Goal: Task Accomplishment & Management: Use online tool/utility

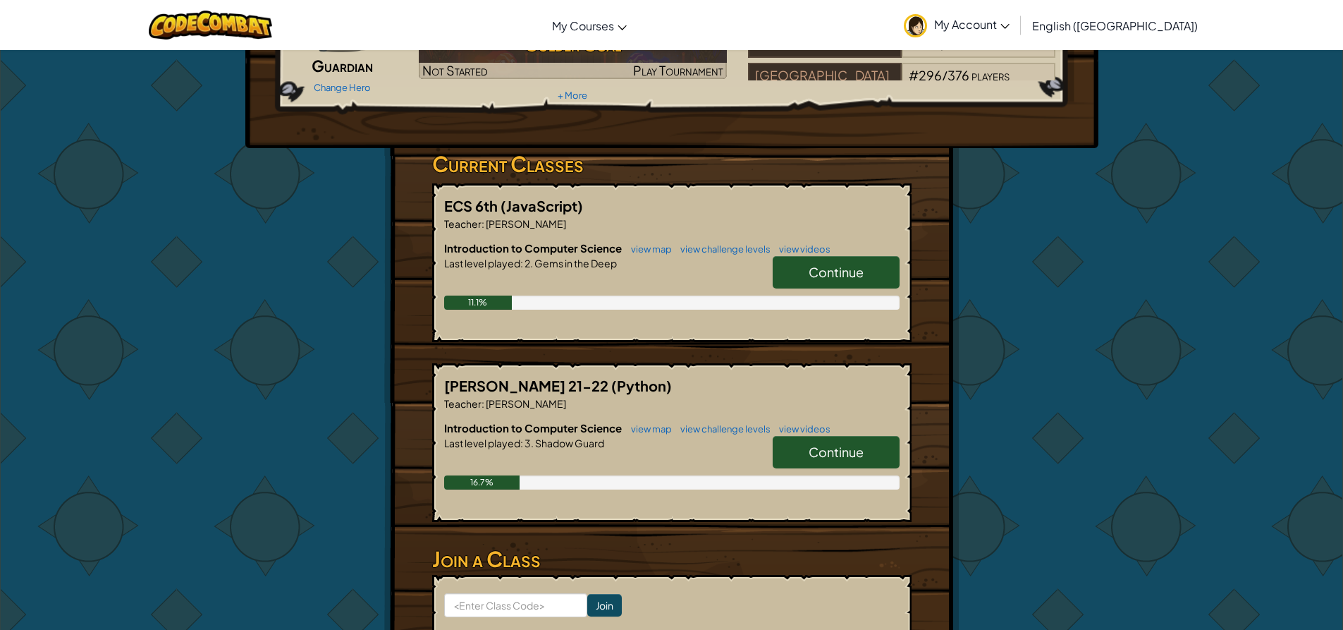
scroll to position [212, 0]
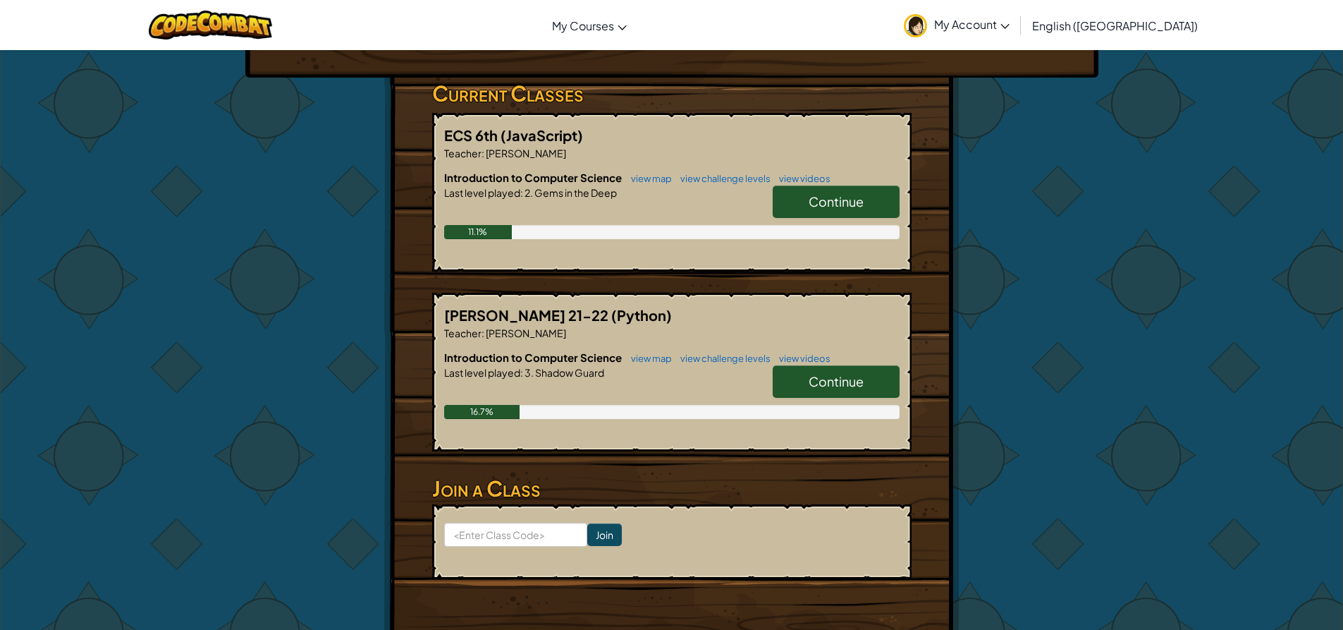
click at [827, 196] on span "Continue" at bounding box center [836, 201] width 55 height 16
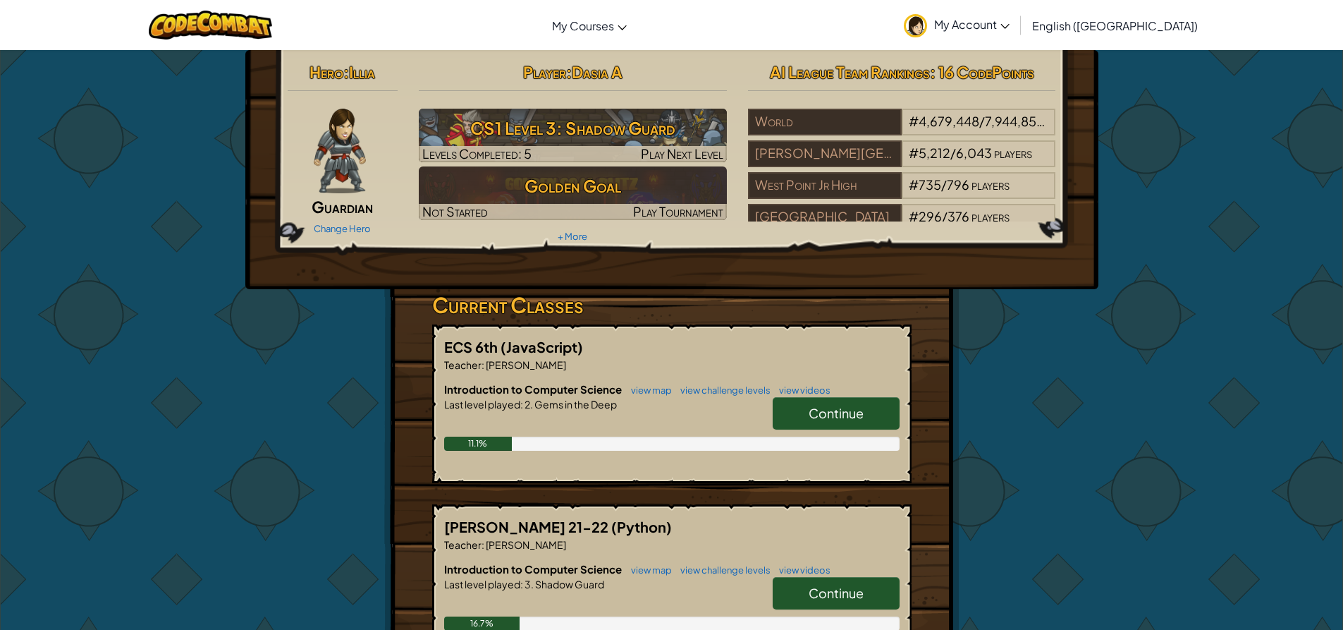
click at [835, 416] on span "Continue" at bounding box center [836, 413] width 55 height 16
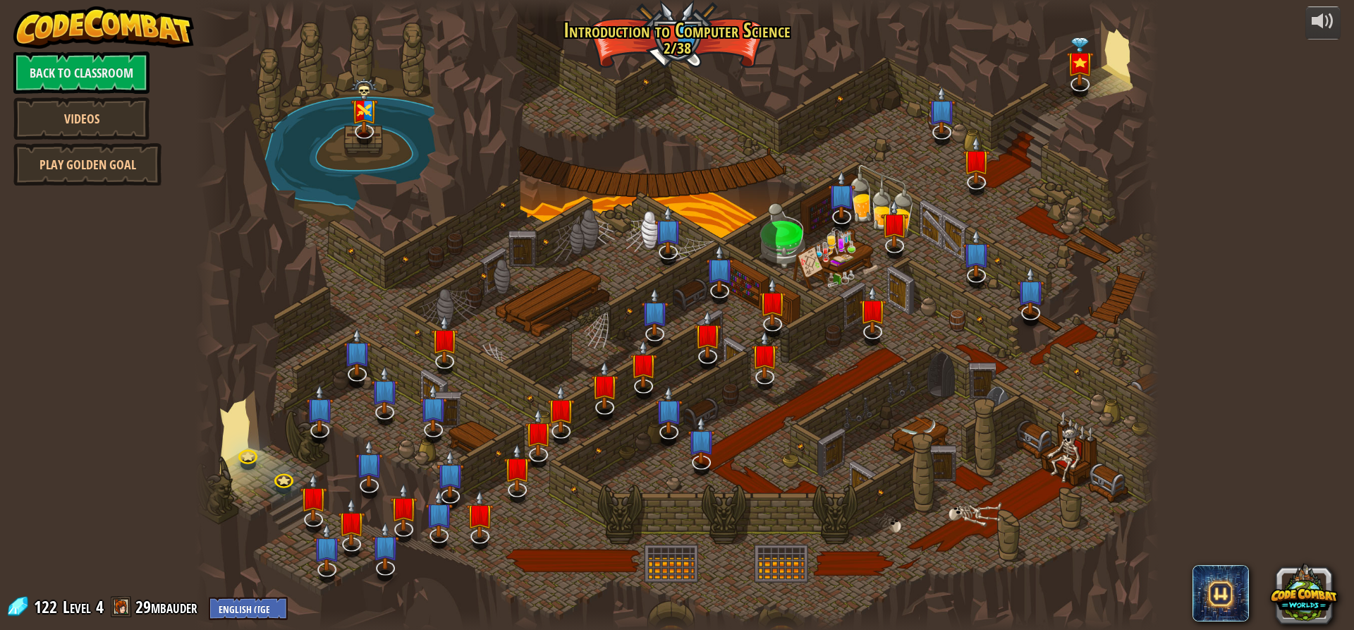
click at [795, 293] on div at bounding box center [676, 315] width 963 height 630
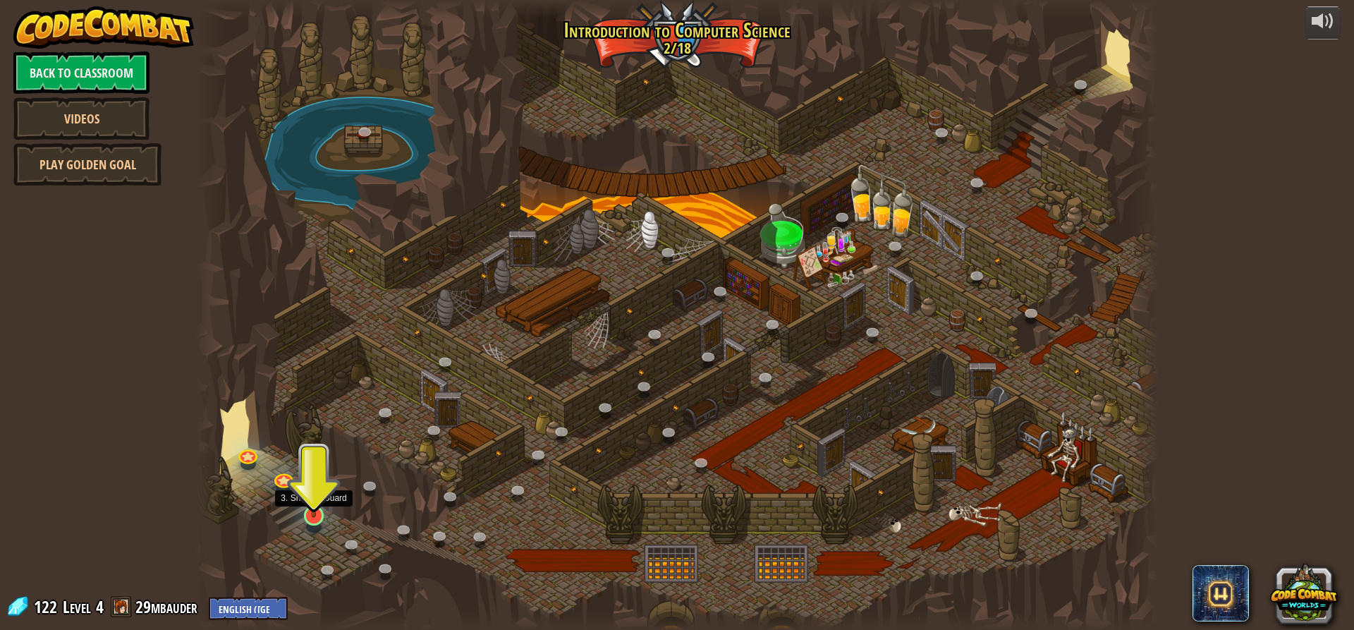
click at [301, 506] on img at bounding box center [313, 487] width 25 height 59
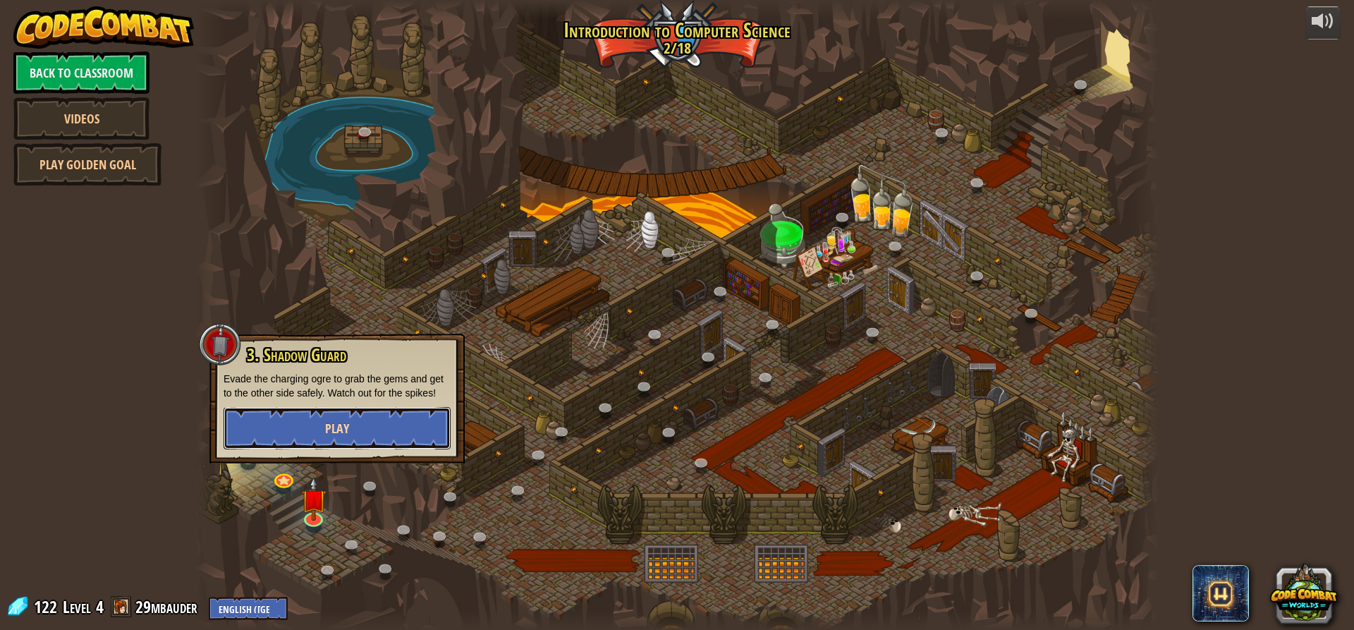
click at [395, 427] on button "Play" at bounding box center [336, 428] width 227 height 42
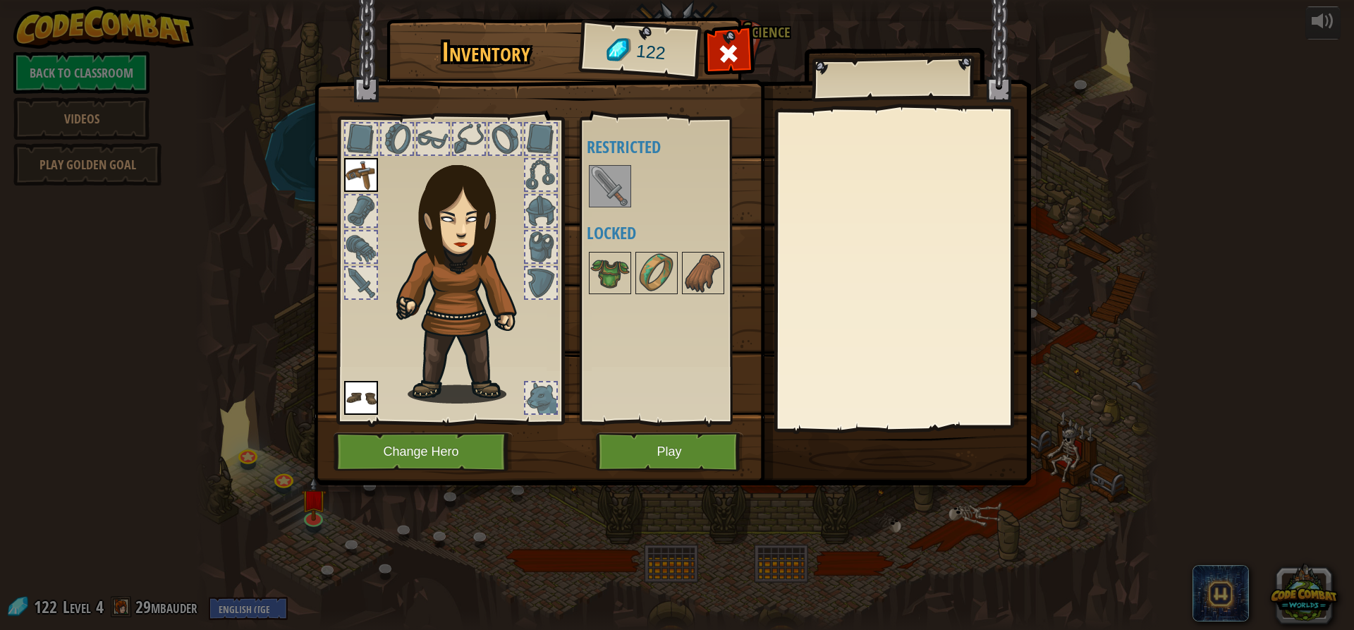
click at [620, 187] on img at bounding box center [609, 185] width 39 height 39
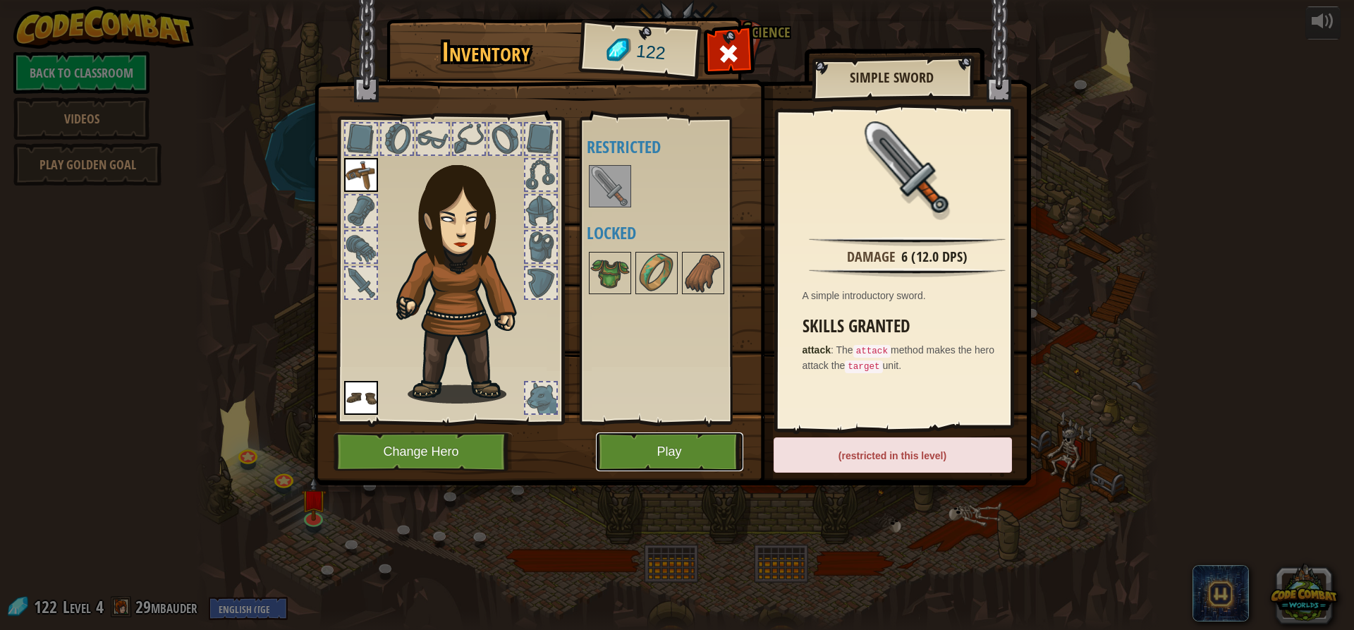
click at [699, 456] on button "Play" at bounding box center [669, 451] width 147 height 39
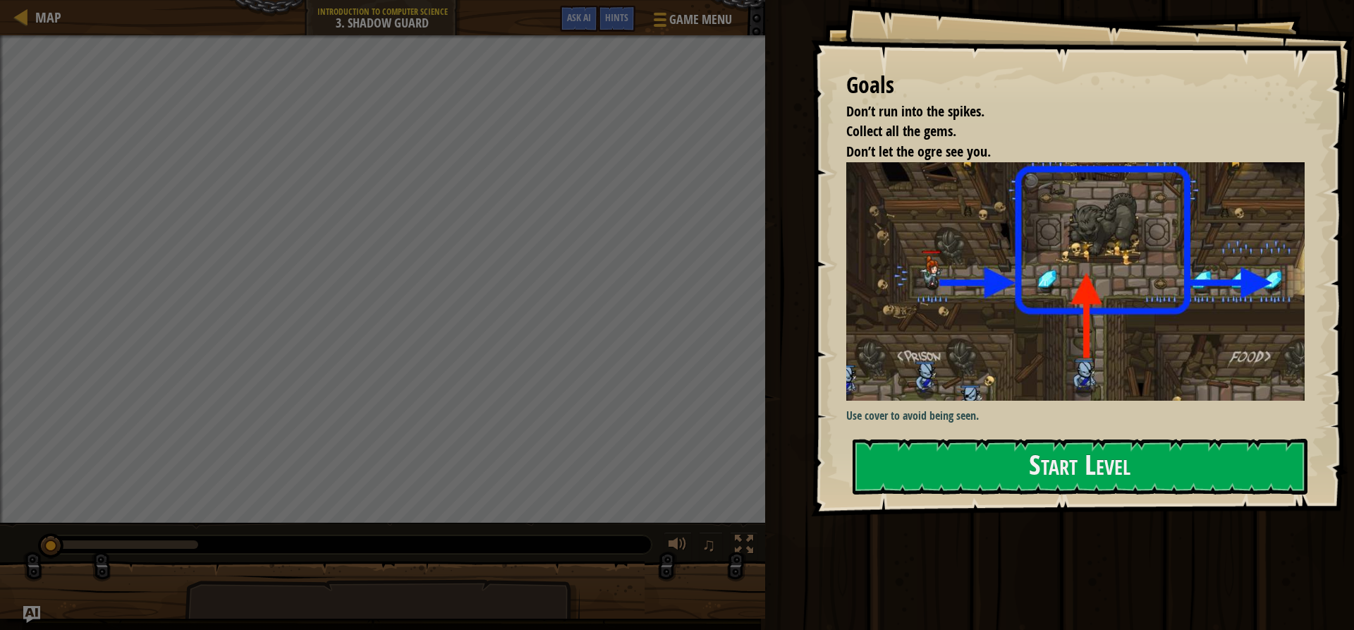
click at [966, 416] on p "Use cover to avoid being seen." at bounding box center [1080, 416] width 469 height 16
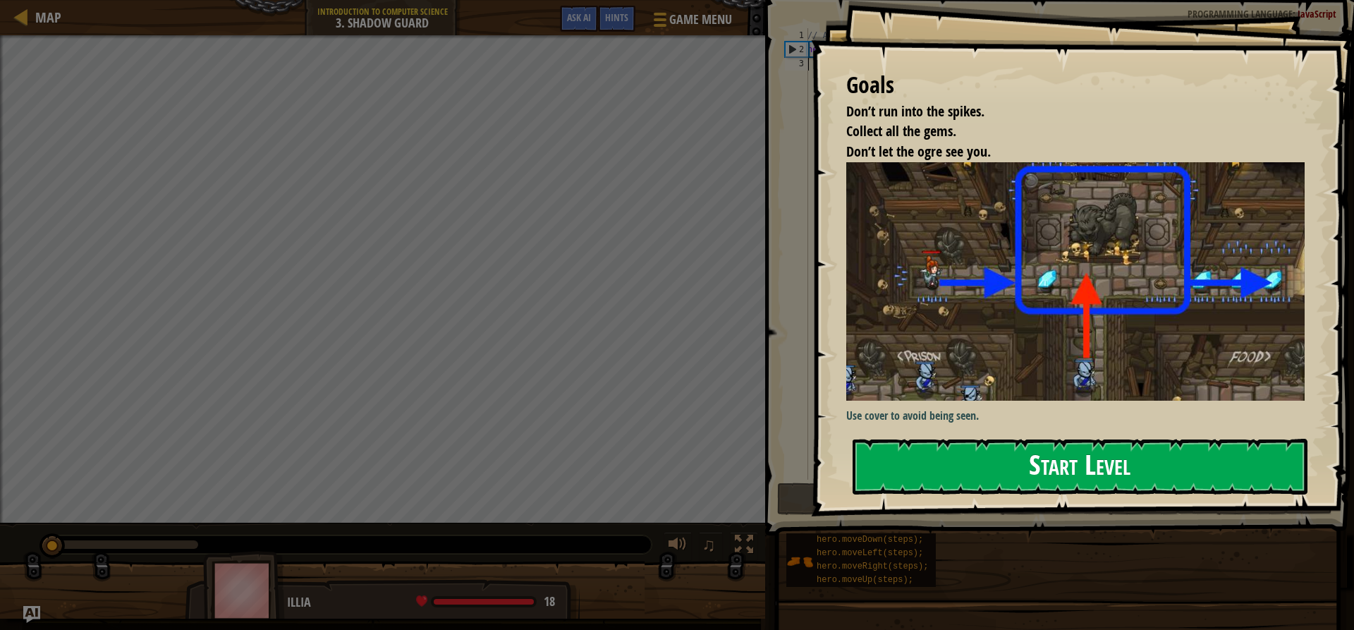
click at [969, 450] on button "Start Level" at bounding box center [1079, 467] width 455 height 56
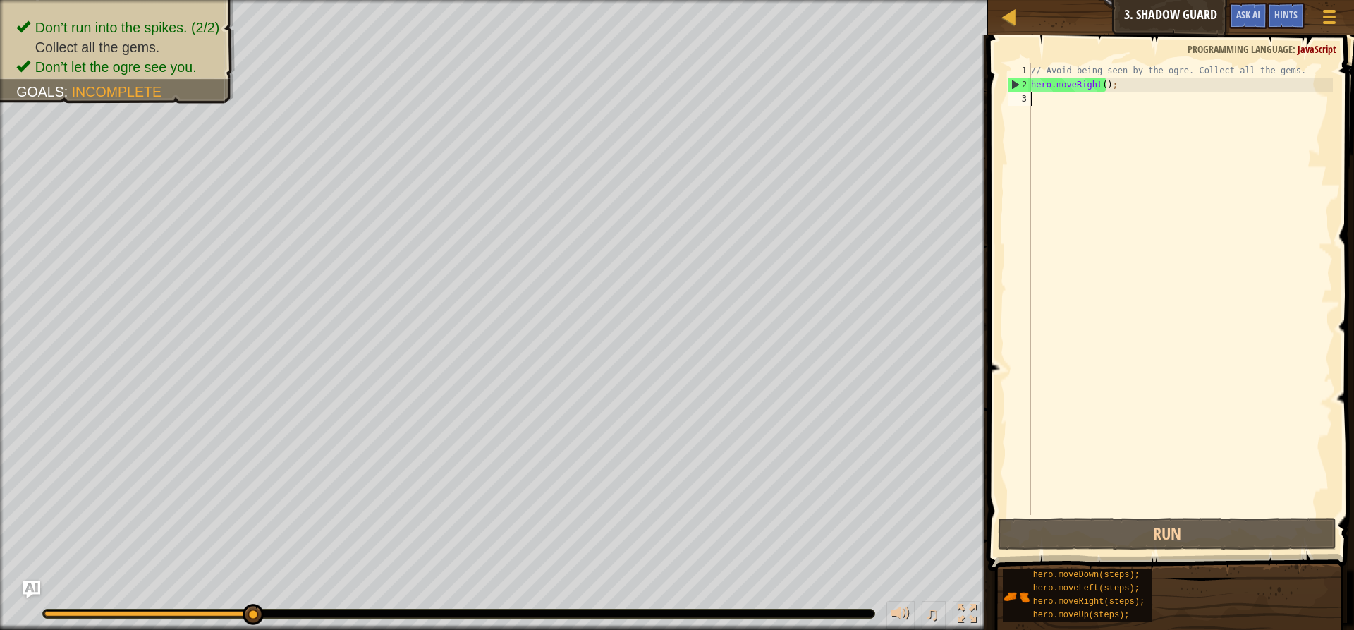
scroll to position [6, 0]
type textarea "mo"
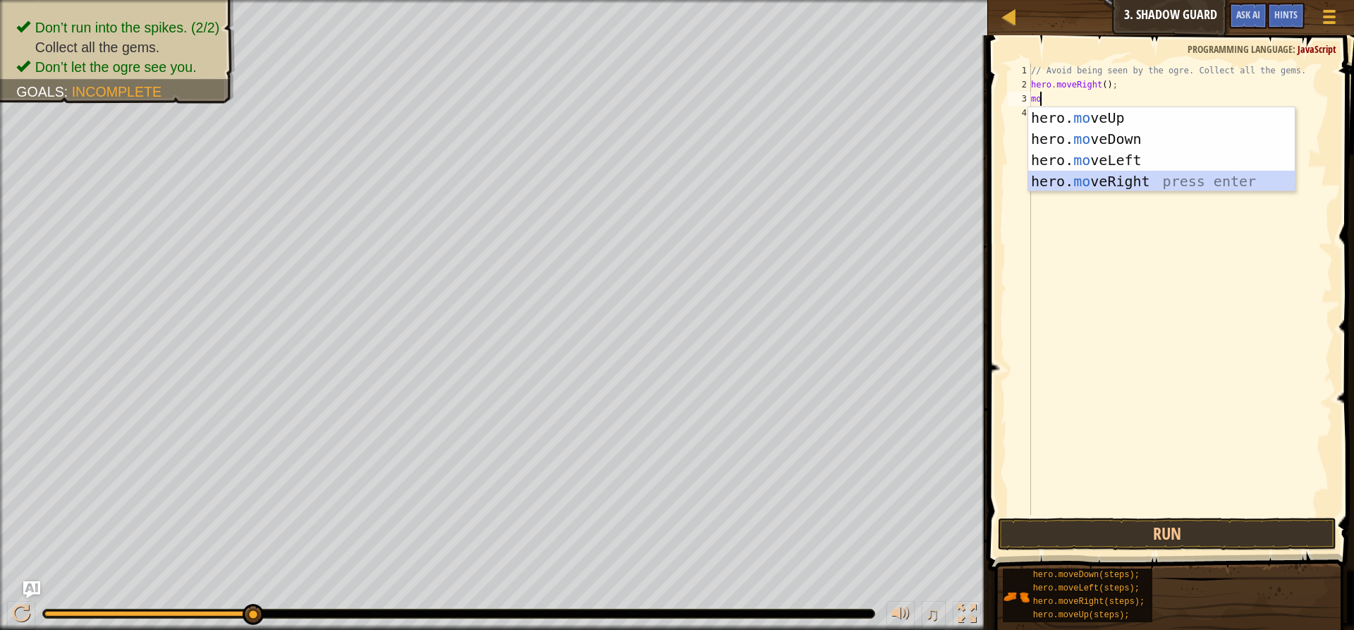
click at [1137, 173] on div "hero. mo veUp press enter hero. mo veDown press enter hero. mo veLeft press ent…" at bounding box center [1161, 170] width 267 height 127
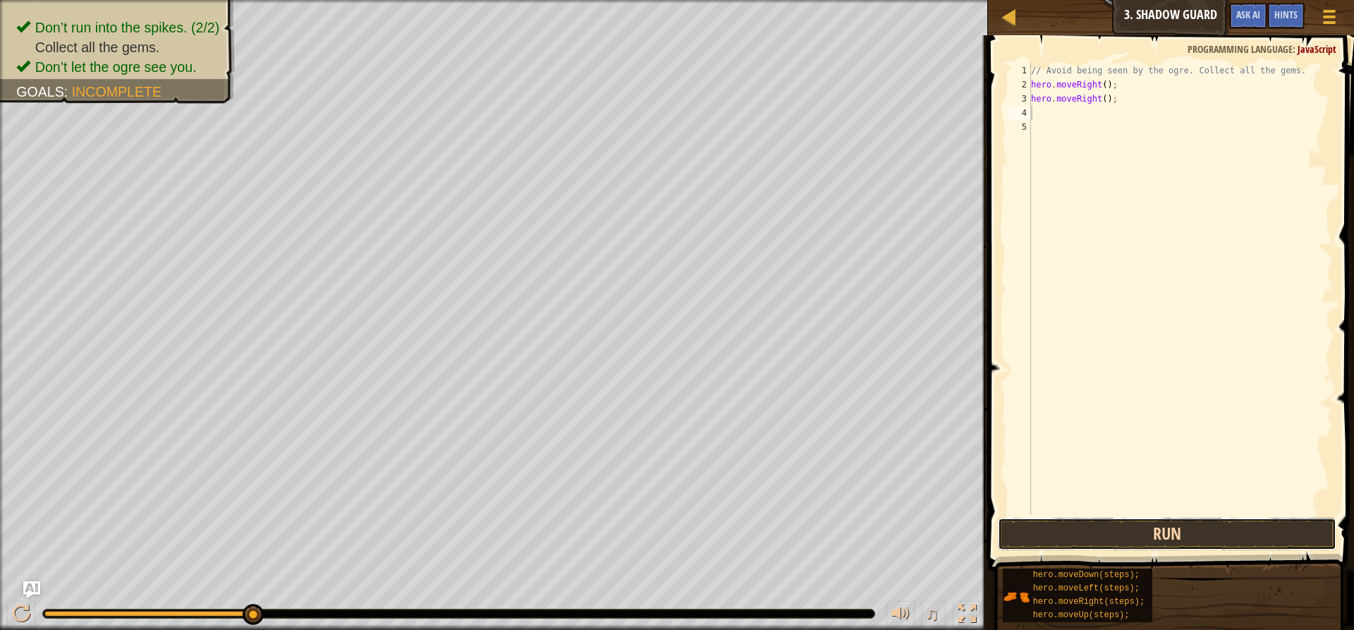
click at [1156, 537] on button "Run" at bounding box center [1167, 533] width 338 height 32
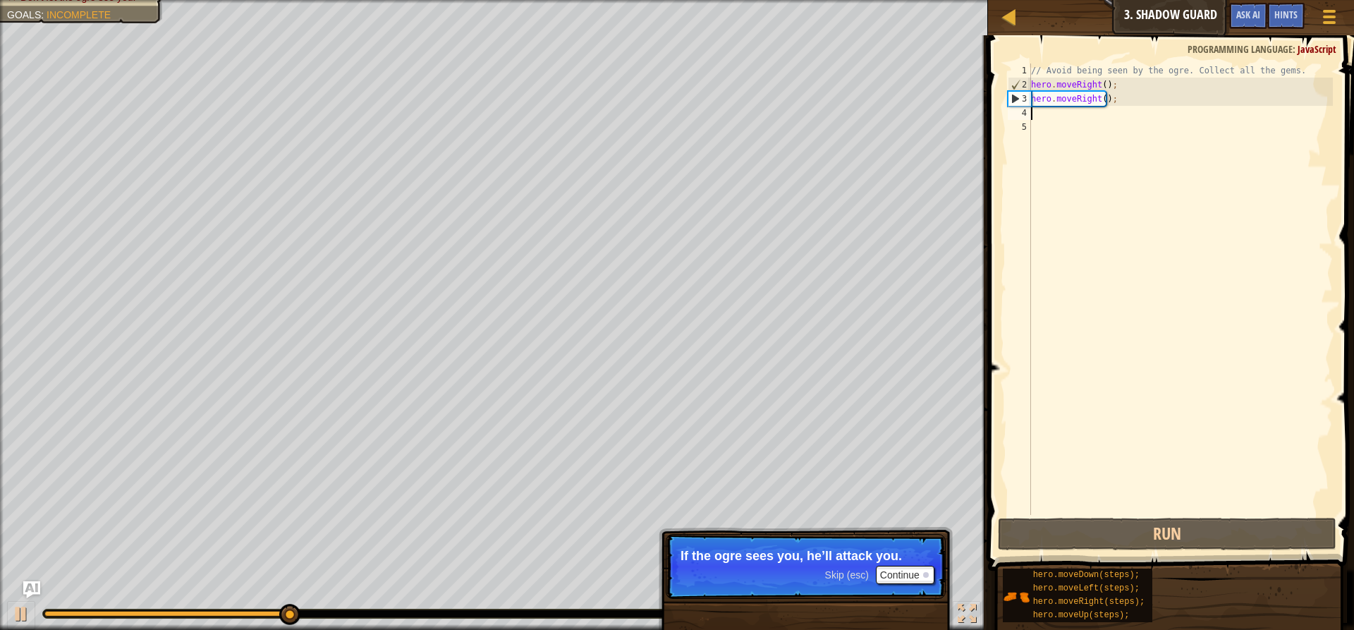
type textarea "m"
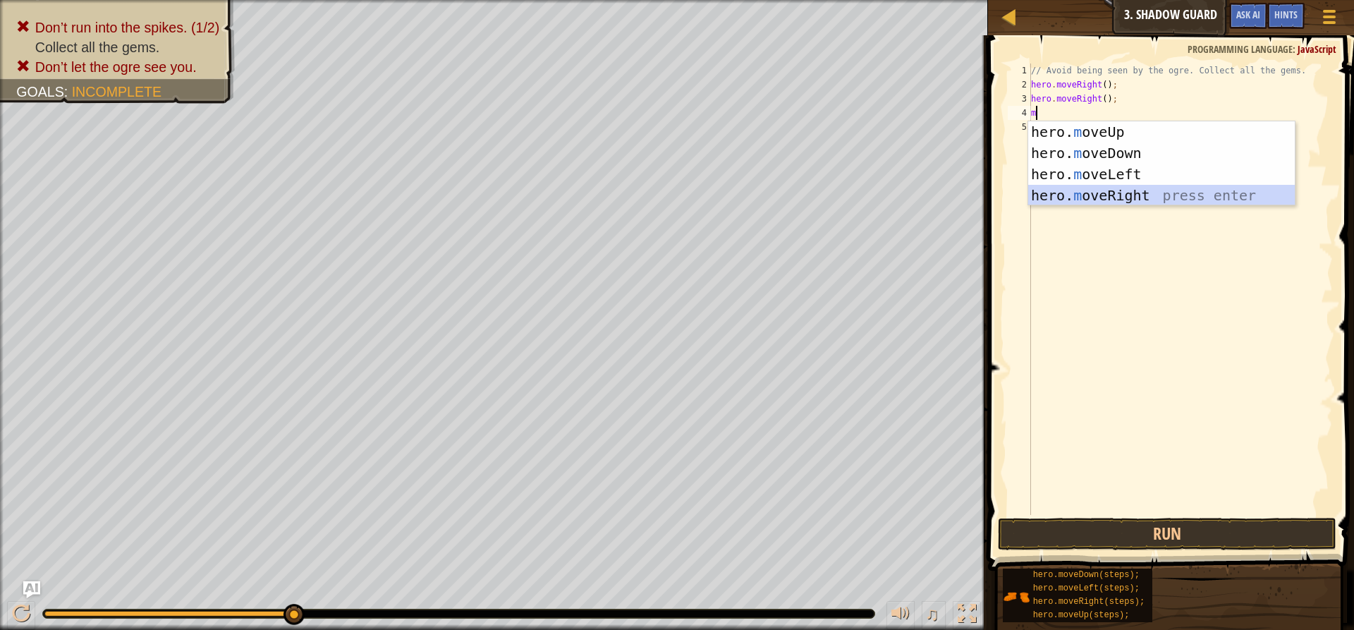
click at [1107, 190] on div "hero. m oveUp press enter hero. m oveDown press enter hero. m oveLeft press ent…" at bounding box center [1161, 184] width 267 height 127
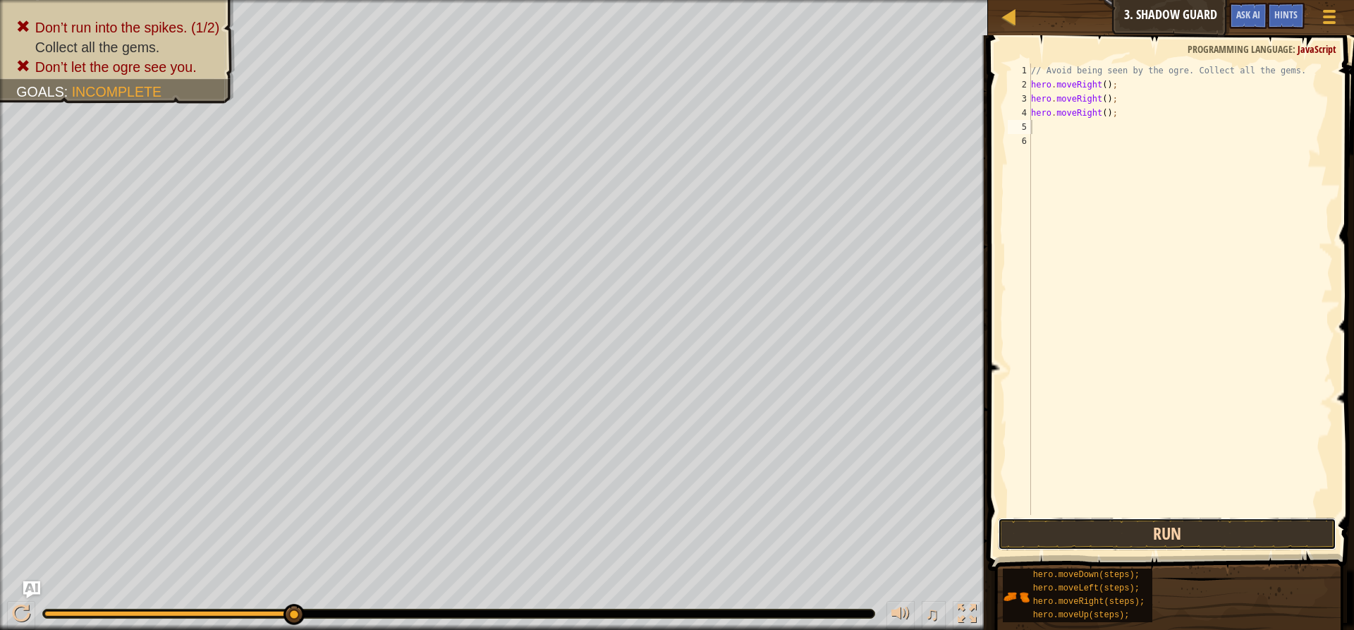
click at [1080, 533] on button "Run" at bounding box center [1167, 533] width 338 height 32
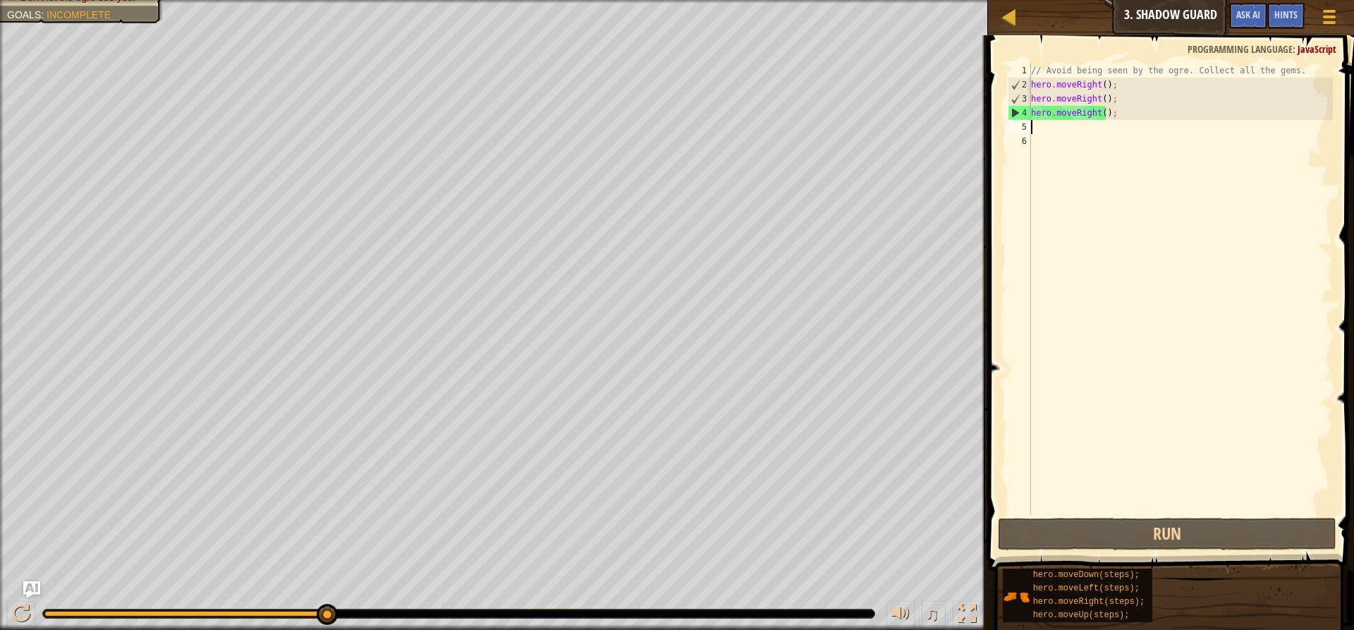
type textarea "m"
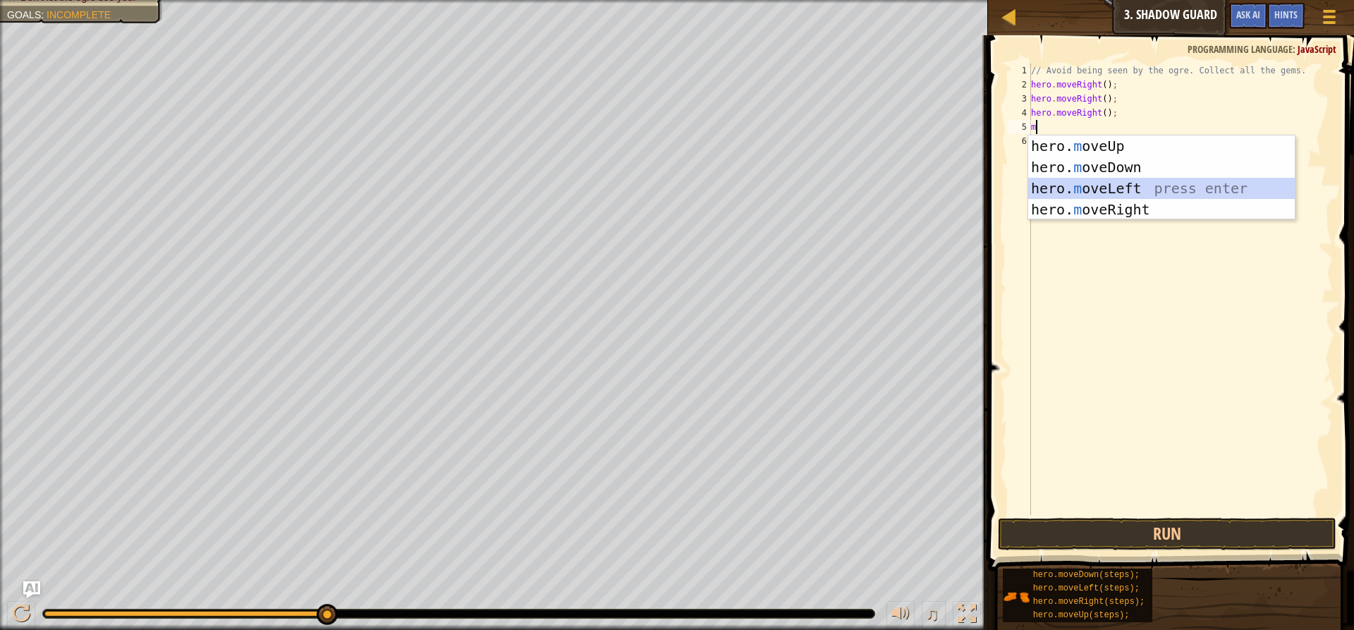
click at [1105, 183] on div "hero. m oveUp press enter hero. m oveDown press enter hero. m oveLeft press ent…" at bounding box center [1161, 198] width 267 height 127
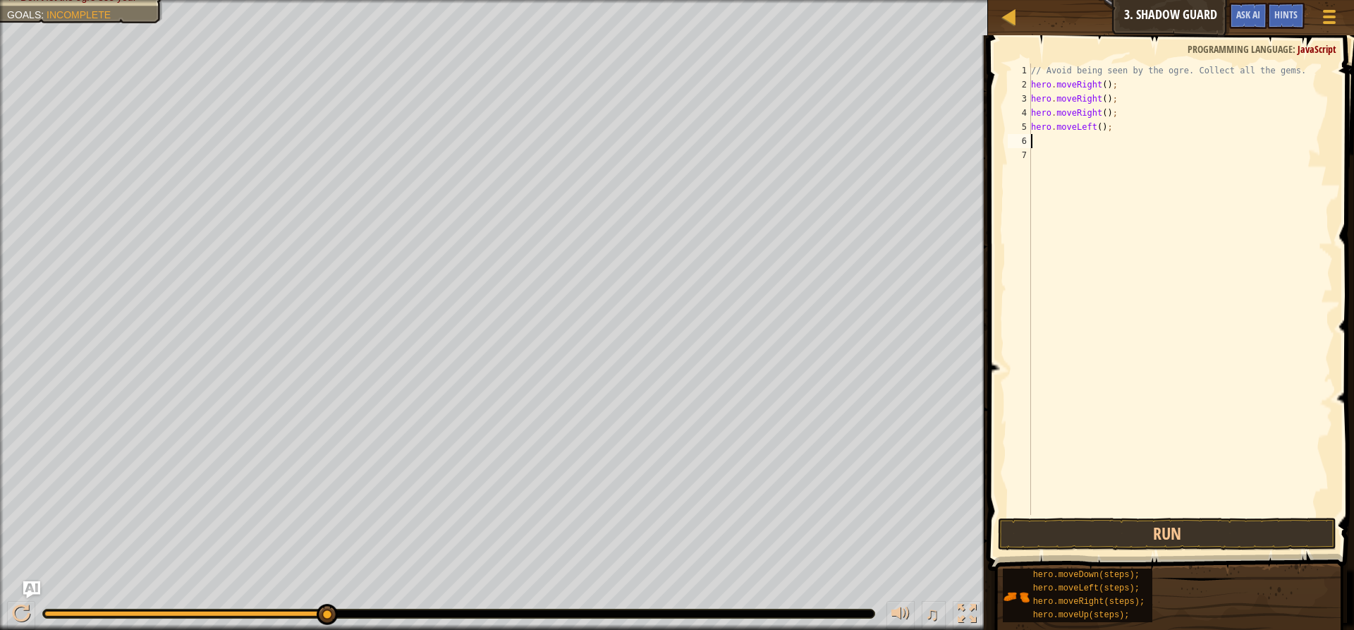
type textarea "m"
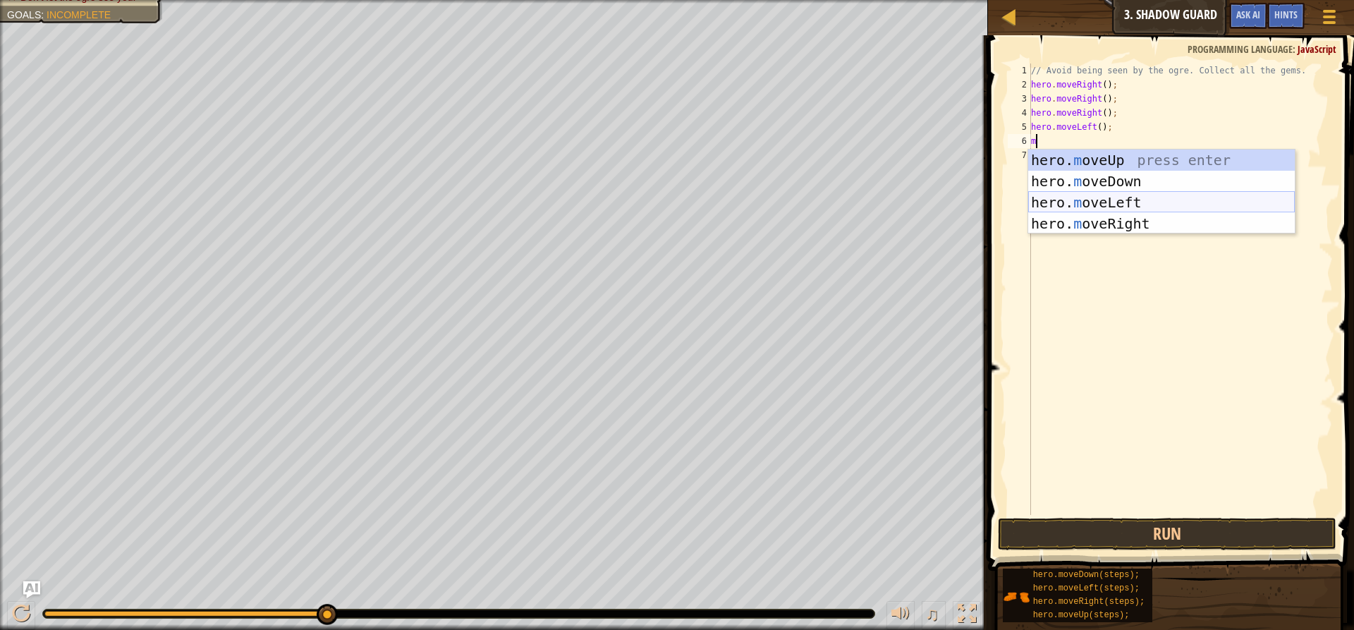
click at [1093, 194] on div "hero. m oveUp press enter hero. m oveDown press enter hero. m oveLeft press ent…" at bounding box center [1161, 212] width 267 height 127
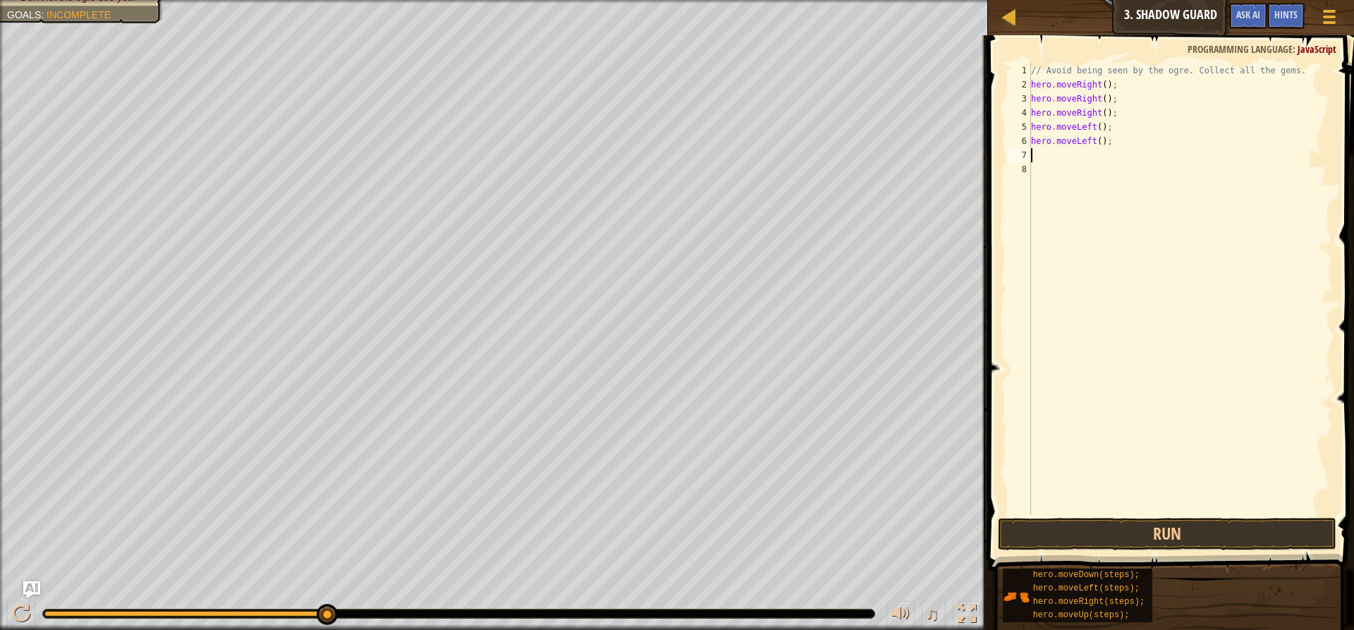
type textarea "m"
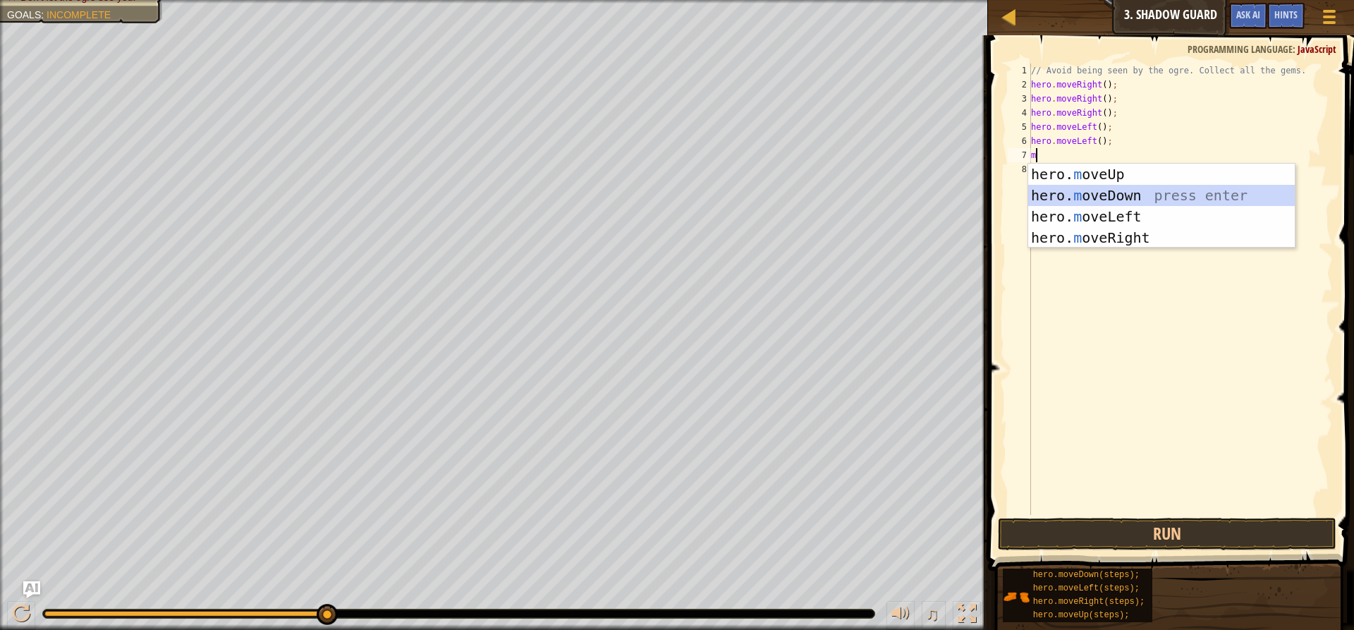
click at [1065, 189] on div "hero. m oveUp press enter hero. m oveDown press enter hero. m oveLeft press ent…" at bounding box center [1161, 227] width 267 height 127
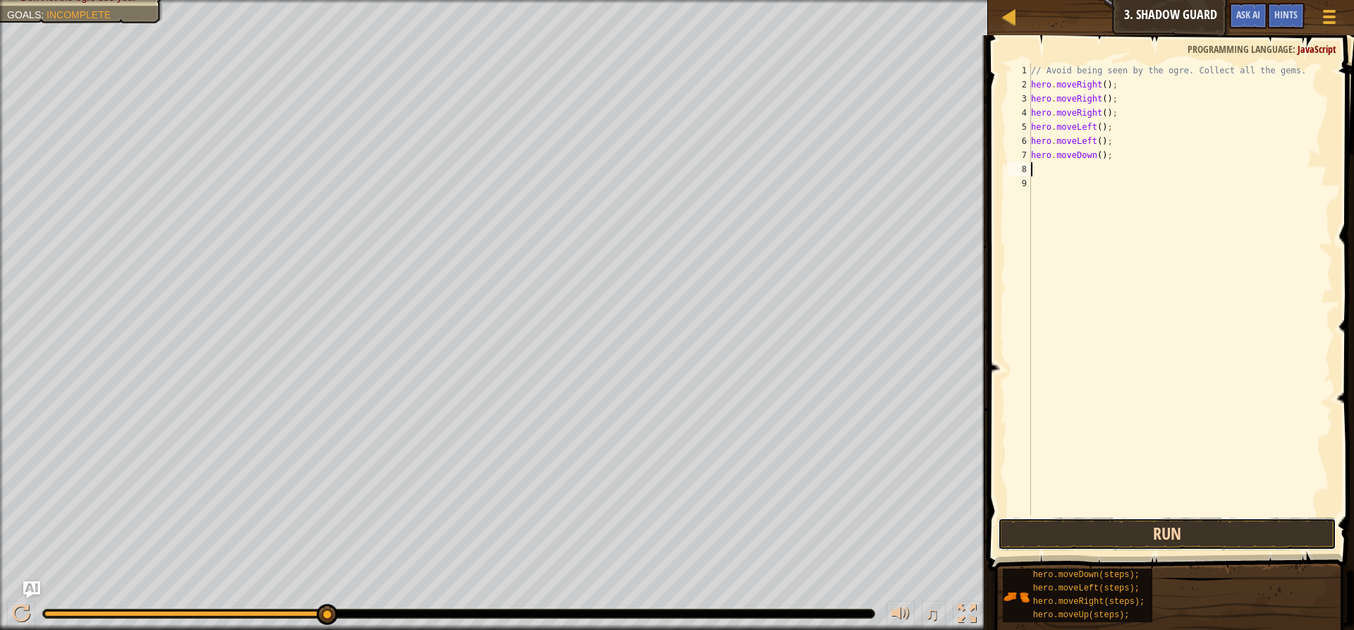
click at [1175, 527] on button "Run" at bounding box center [1167, 533] width 338 height 32
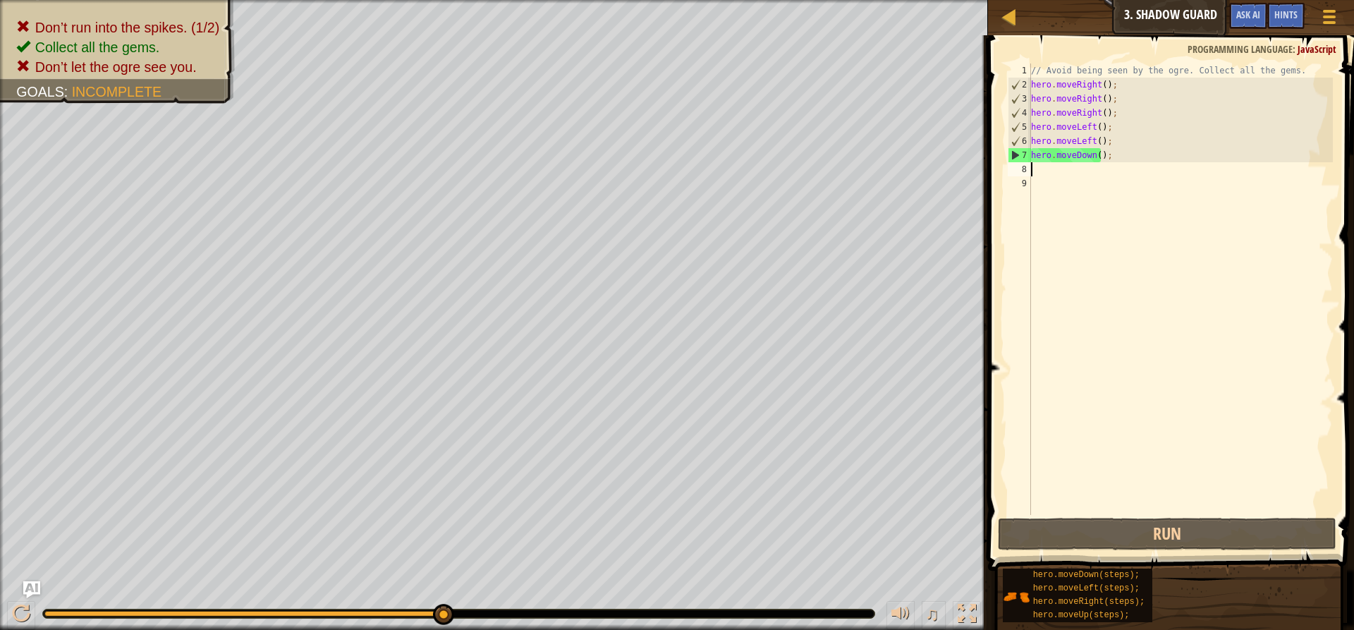
click at [1164, 13] on div "Map Introduction to Computer Science 3. Shadow Guard Game Menu Done Hints Ask AI" at bounding box center [1171, 17] width 366 height 35
click at [1327, 27] on button "Game Menu" at bounding box center [1329, 19] width 37 height 35
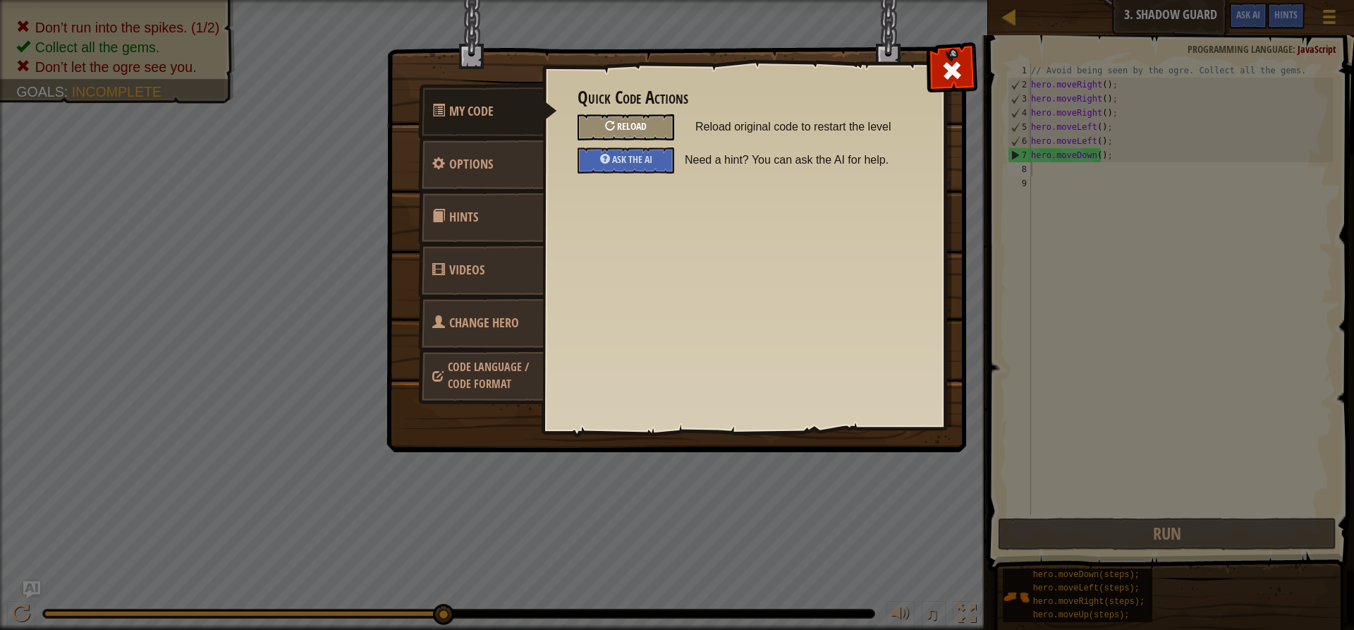
click at [651, 125] on div "Reload" at bounding box center [625, 127] width 97 height 26
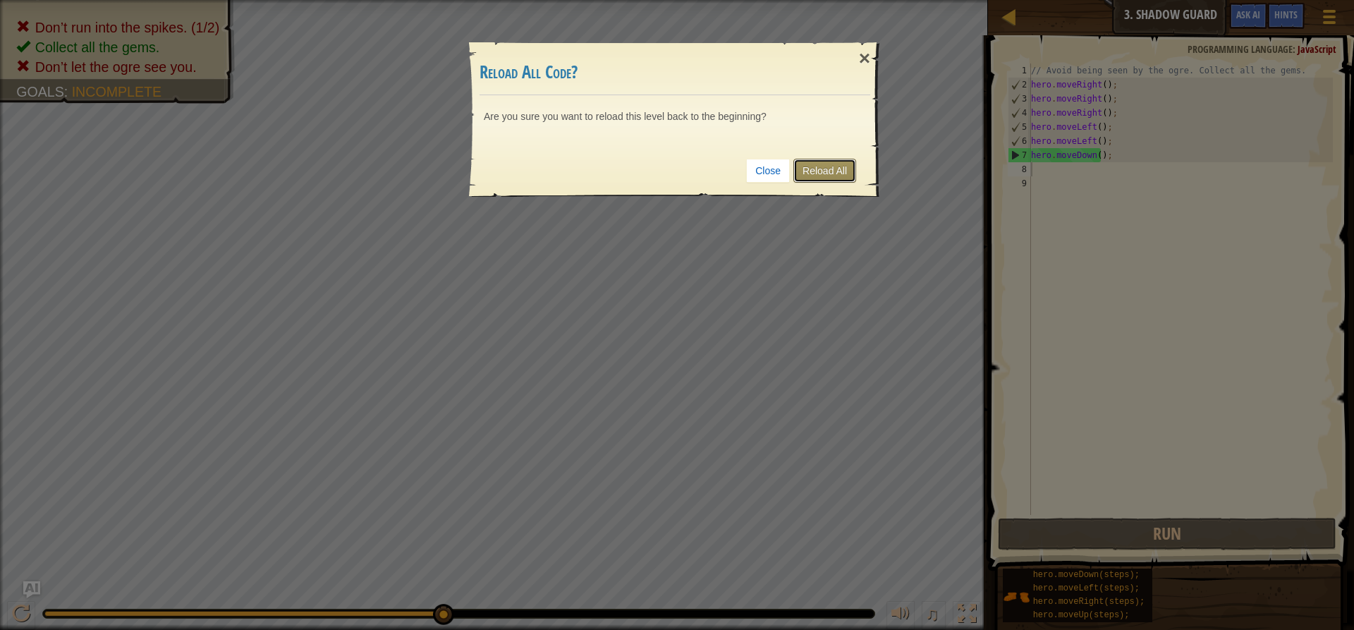
click at [824, 166] on link "Reload All" at bounding box center [824, 171] width 63 height 24
